Goal: Information Seeking & Learning: Learn about a topic

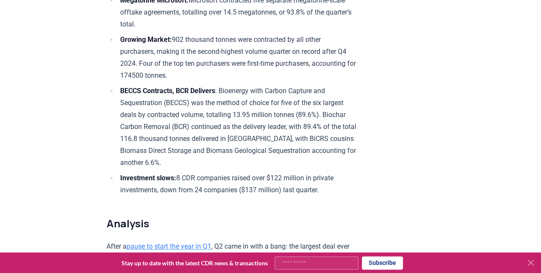
scroll to position [385, 0]
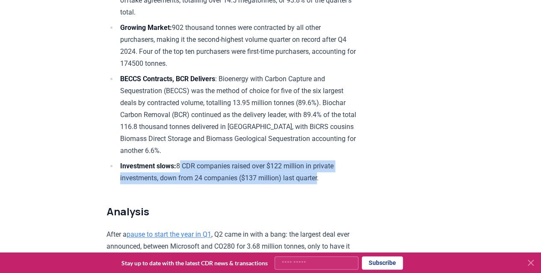
drag, startPoint x: 321, startPoint y: 177, endPoint x: 184, endPoint y: 160, distance: 137.9
click at [184, 160] on li "Investment slows: 8 CDR companies raised over $122 million in private investmen…" at bounding box center [237, 172] width 239 height 24
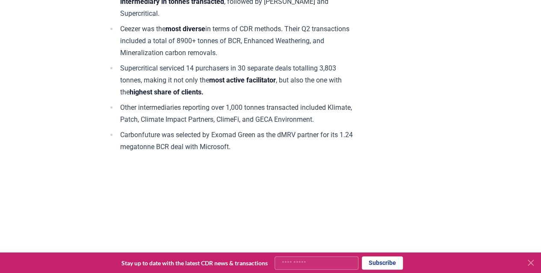
scroll to position [5007, 0]
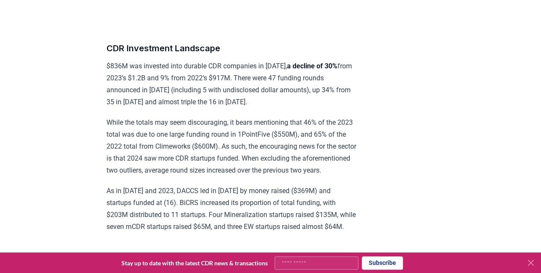
scroll to position [8173, 0]
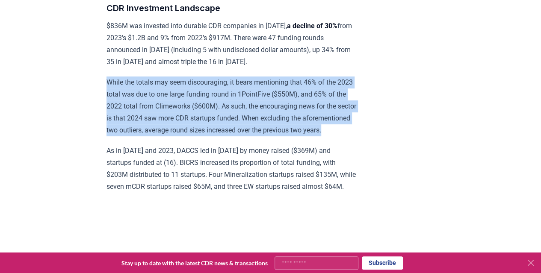
drag, startPoint x: 109, startPoint y: 117, endPoint x: 263, endPoint y: 177, distance: 165.3
click at [263, 137] on p "While the totals may seem discouraging, it bears mentioning that 46% of the 202…" at bounding box center [232, 107] width 250 height 60
copy p "While the totals may seem discouraging, it bears mentioning that 46% of the 202…"
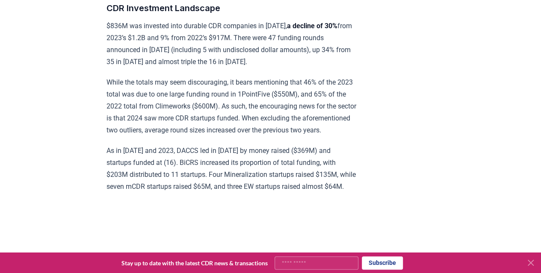
click at [160, 68] on p "$836M was invested into durable CDR companies in [DATE], a decline of 30% from …" at bounding box center [232, 44] width 250 height 48
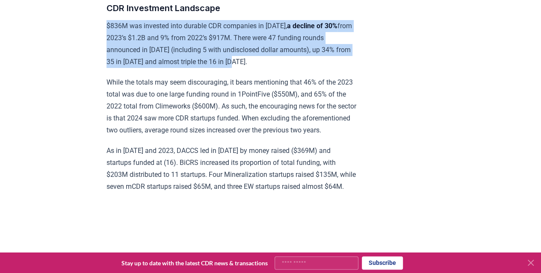
drag, startPoint x: 236, startPoint y: 95, endPoint x: 140, endPoint y: 82, distance: 96.8
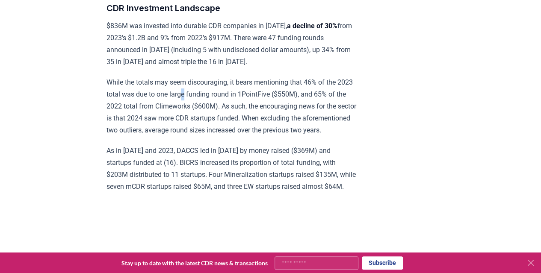
click at [201, 124] on p "While the totals may seem discouraging, it bears mentioning that 46% of the 202…" at bounding box center [232, 107] width 250 height 60
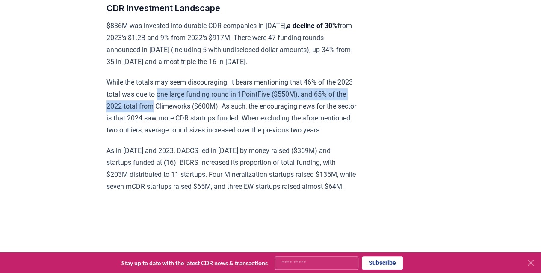
drag, startPoint x: 175, startPoint y: 134, endPoint x: 175, endPoint y: 129, distance: 4.3
click at [175, 135] on p "While the totals may seem discouraging, it bears mentioning that 46% of the 202…" at bounding box center [232, 107] width 250 height 60
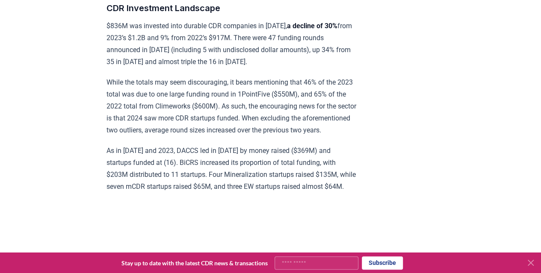
click at [259, 68] on p "$836M was invested into durable CDR companies in [DATE], a decline of 30% from …" at bounding box center [232, 44] width 250 height 48
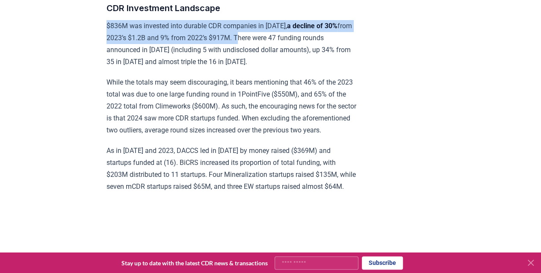
drag, startPoint x: 243, startPoint y: 72, endPoint x: 87, endPoint y: 58, distance: 156.9
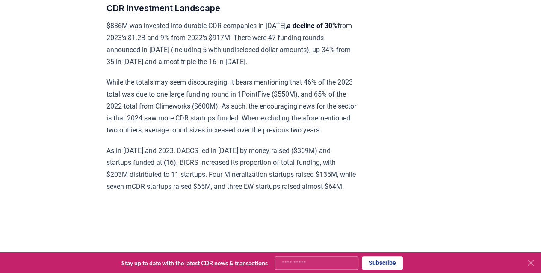
click at [162, 137] on p "While the totals may seem discouraging, it bears mentioning that 46% of the 202…" at bounding box center [232, 107] width 250 height 60
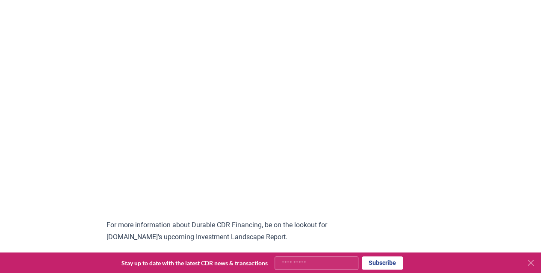
scroll to position [8387, 0]
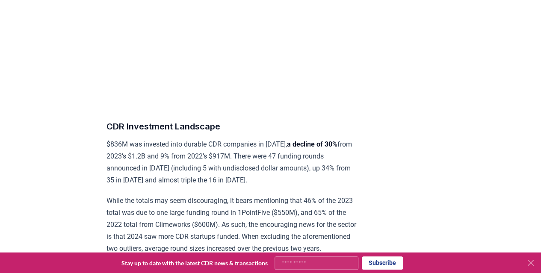
scroll to position [8130, 0]
